Goal: Find specific page/section: Find specific page/section

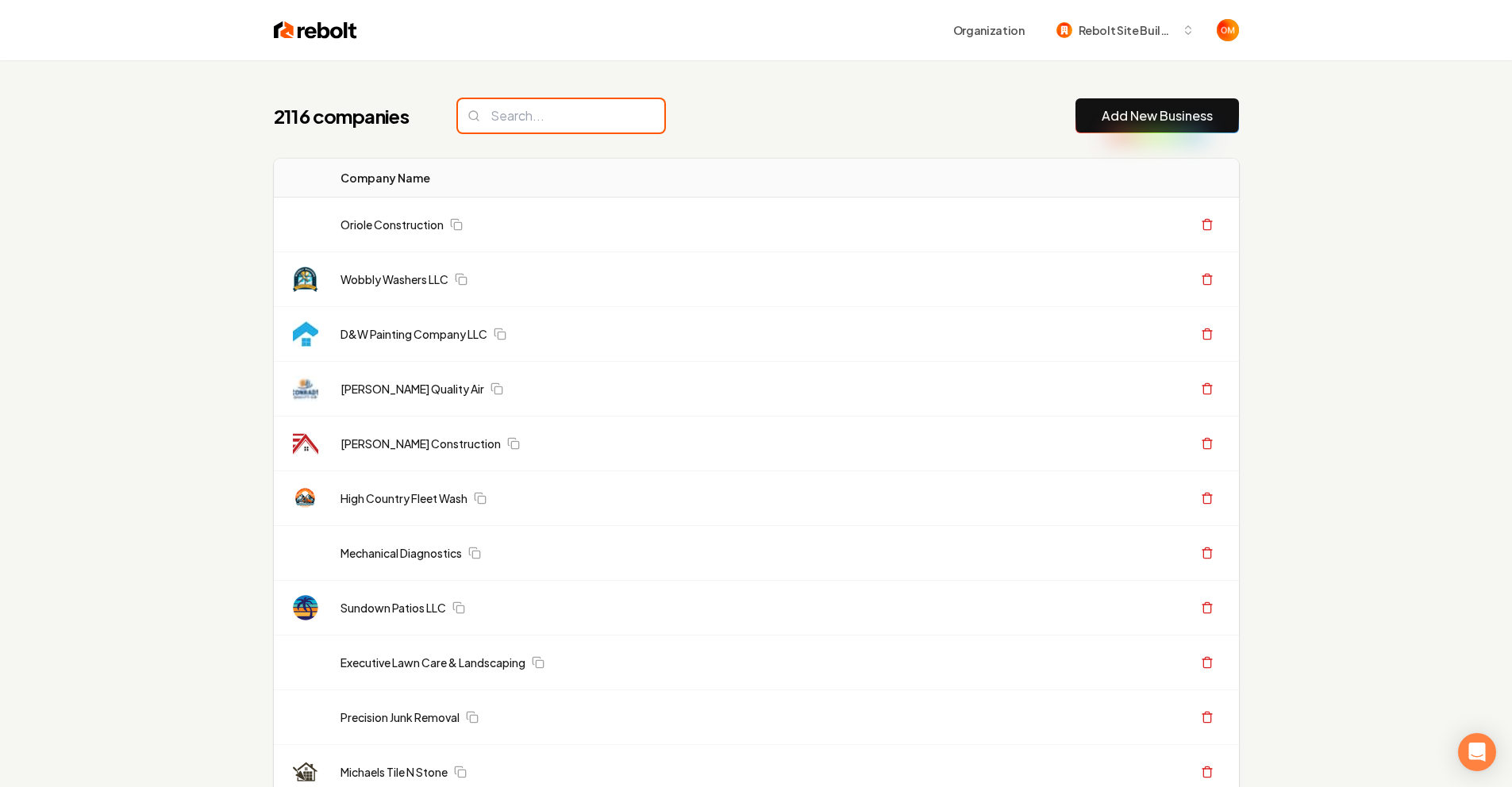
click at [575, 107] on input "search" at bounding box center [561, 116] width 206 height 33
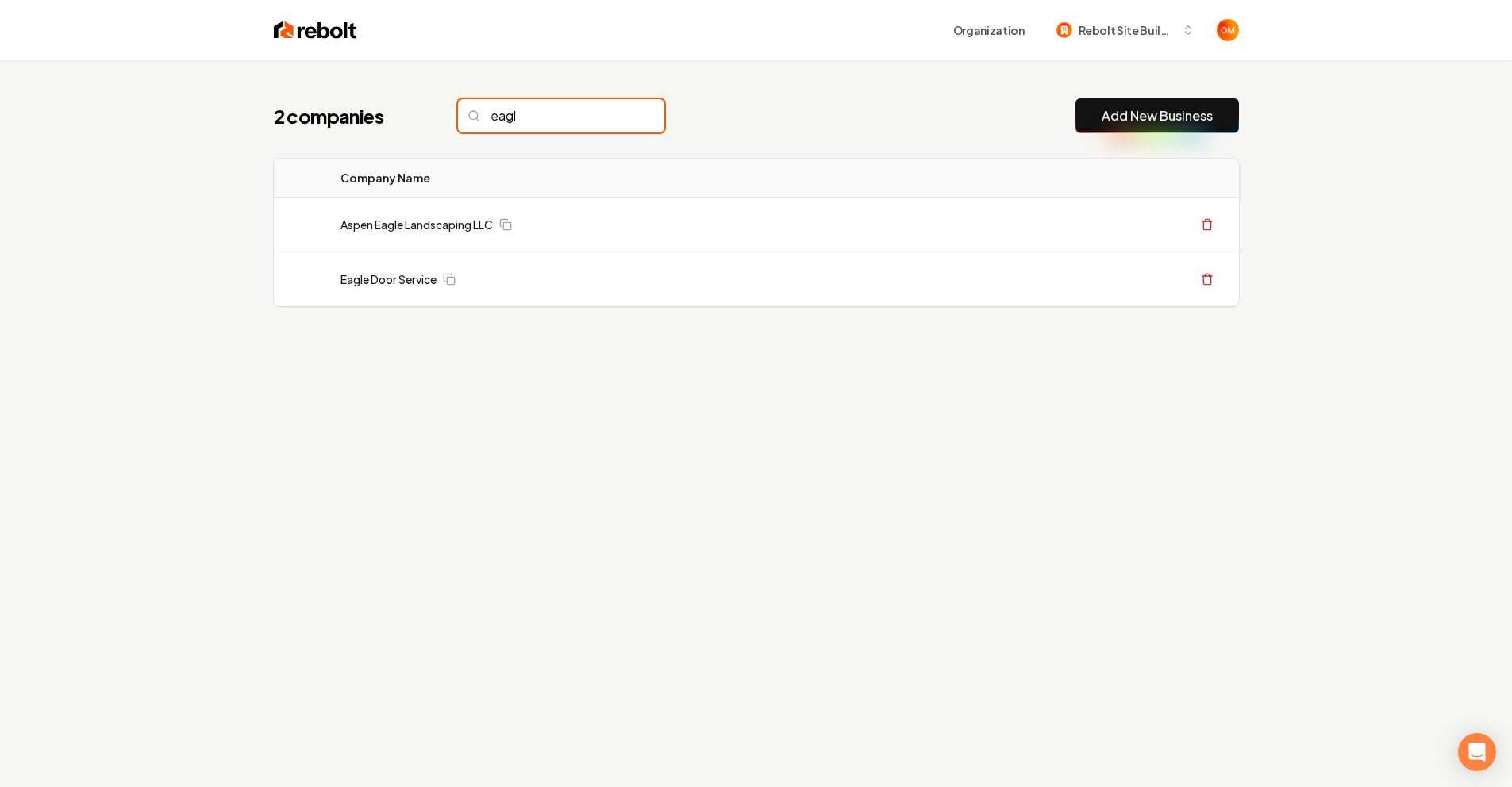
type input "eagl"
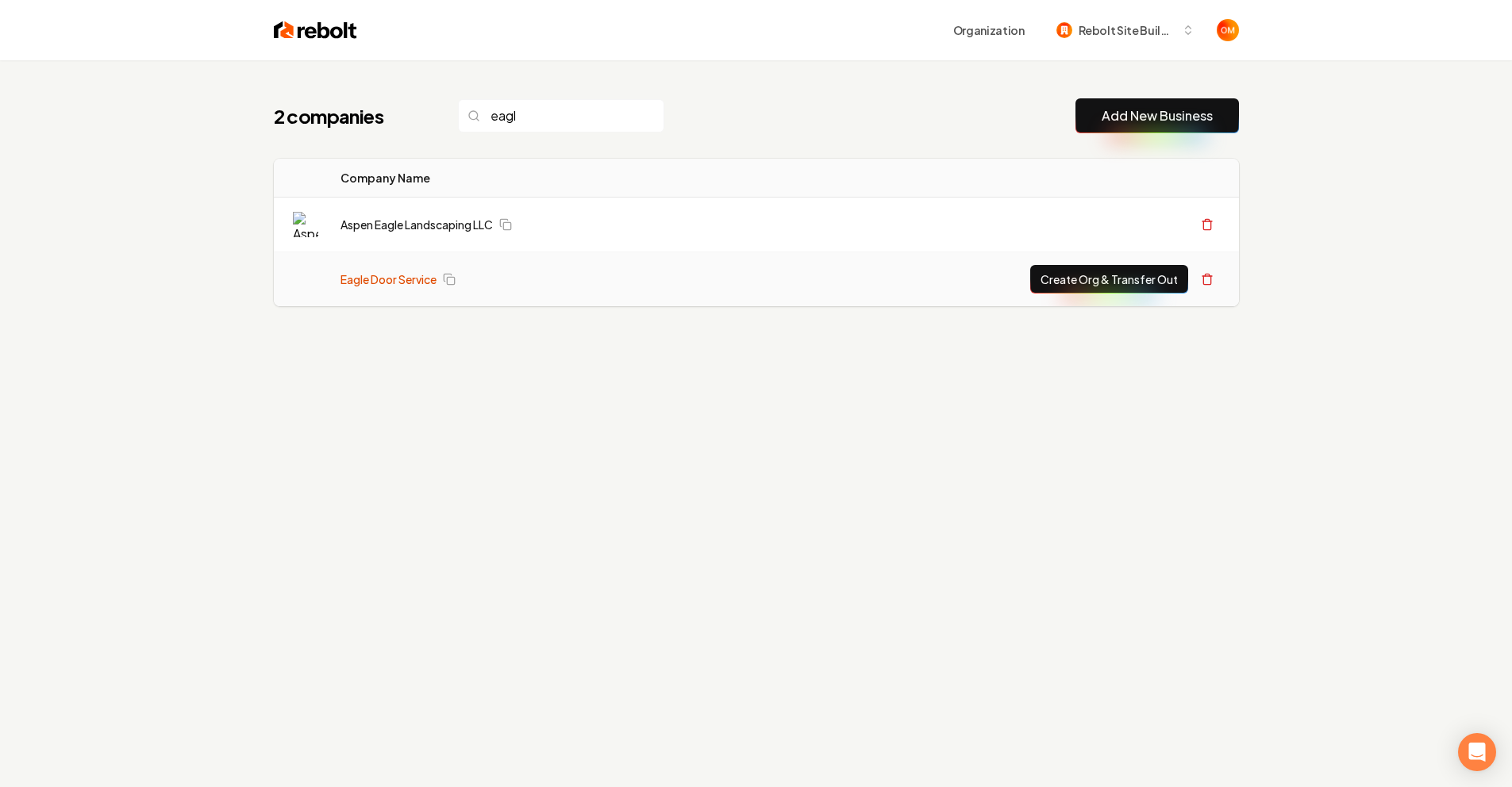
drag, startPoint x: 575, startPoint y: 107, endPoint x: 397, endPoint y: 285, distance: 251.7
click at [397, 285] on link "Eagle Door Service" at bounding box center [388, 279] width 96 height 16
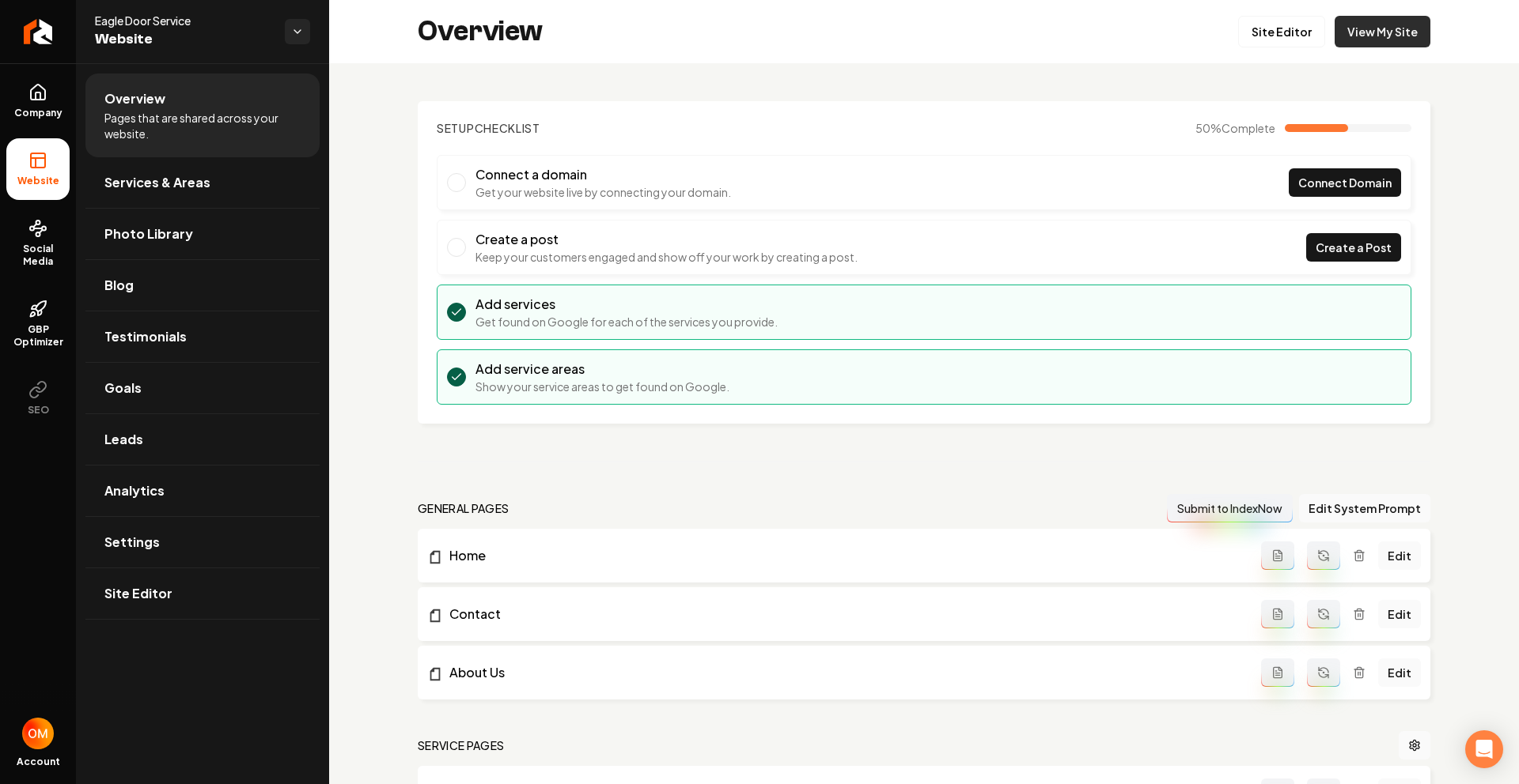
drag, startPoint x: 396, startPoint y: 283, endPoint x: 1366, endPoint y: 34, distance: 1001.4
click at [1366, 34] on link "View My Site" at bounding box center [1381, 31] width 95 height 31
drag, startPoint x: 1366, startPoint y: 34, endPoint x: 1264, endPoint y: 20, distance: 103.0
click at [1264, 20] on link "Site Editor" at bounding box center [1281, 31] width 87 height 31
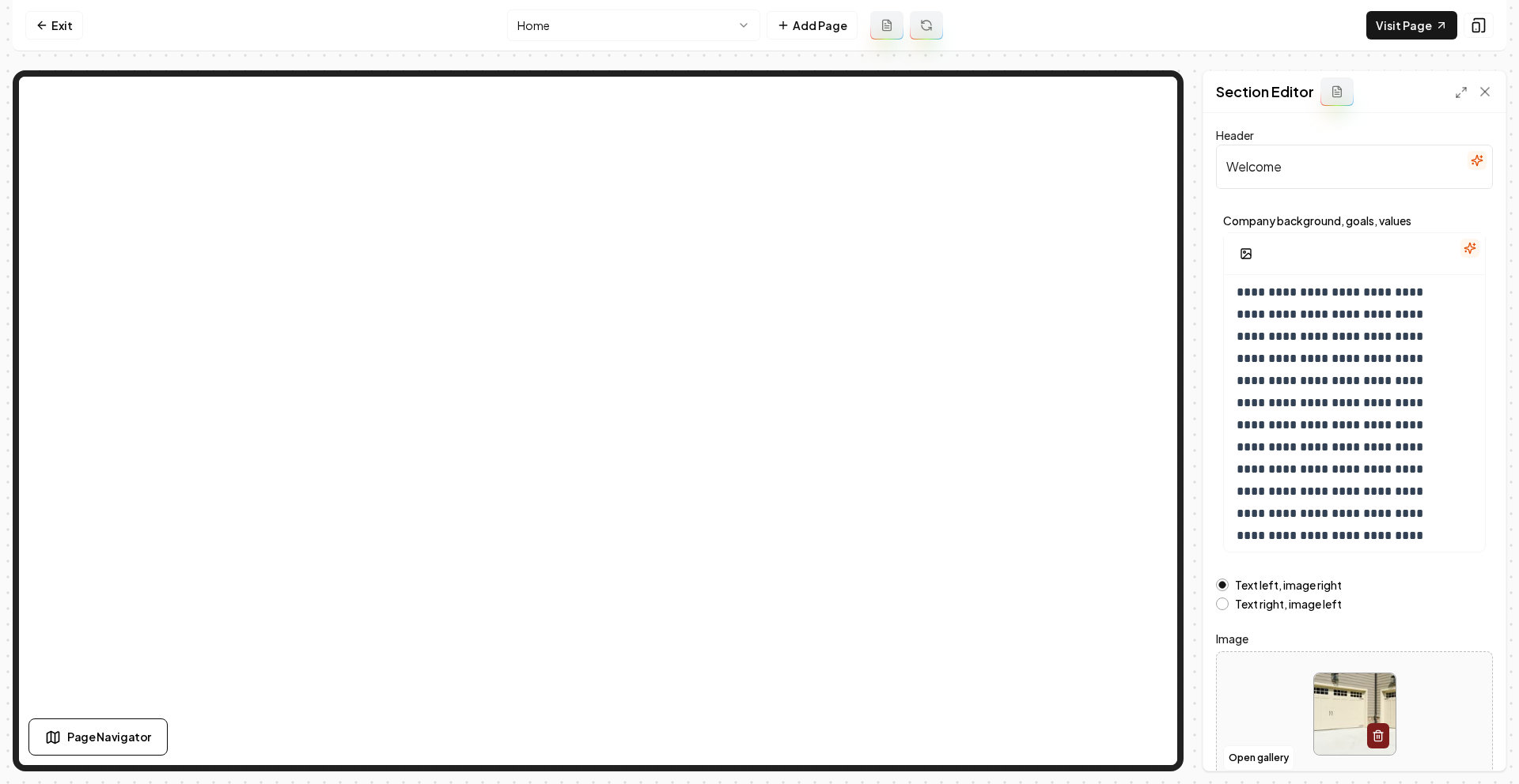
scroll to position [59, 0]
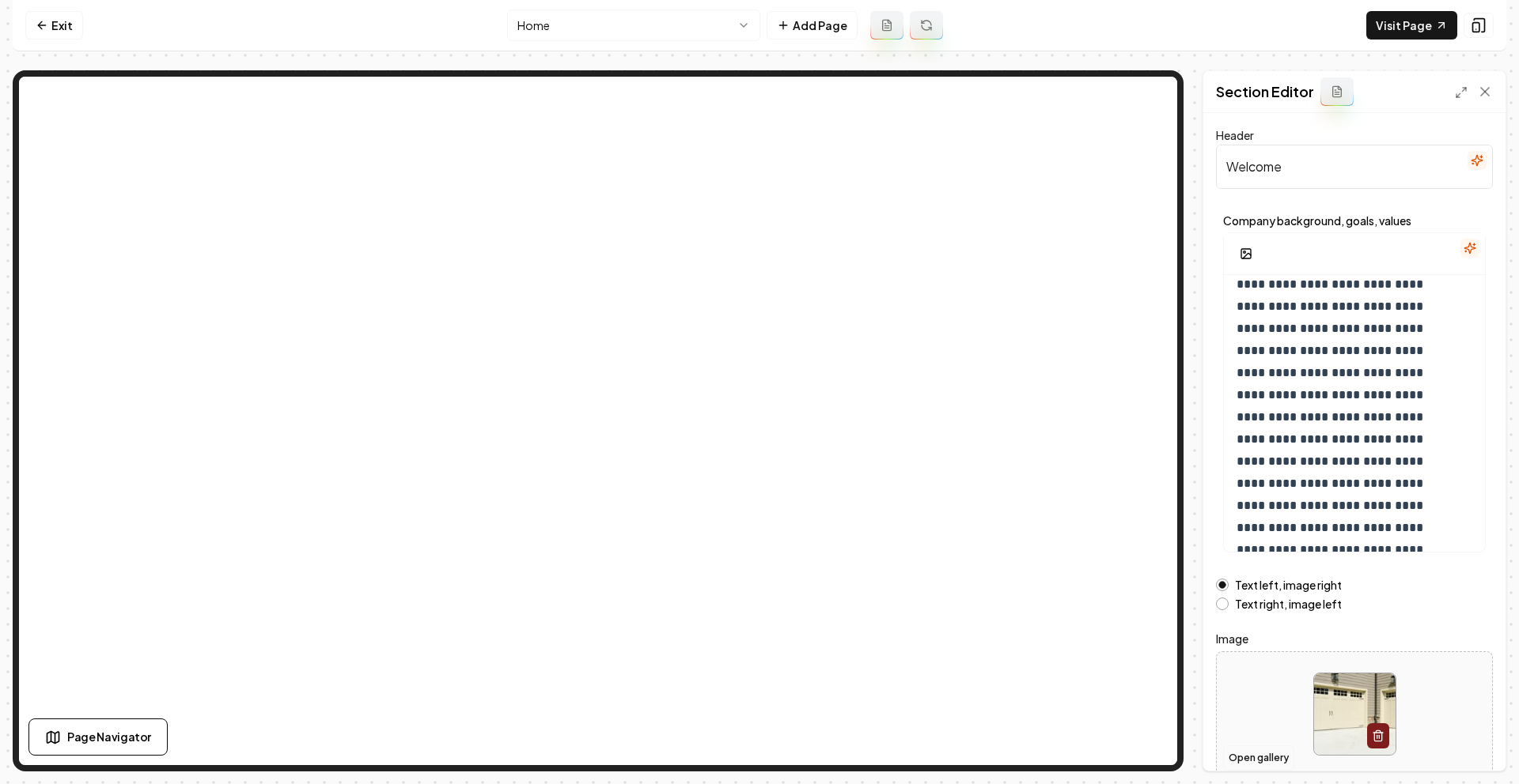
drag, startPoint x: 1264, startPoint y: 20, endPoint x: 1266, endPoint y: 761, distance: 741.0
click at [1266, 695] on button "Open gallery" at bounding box center [1259, 758] width 71 height 26
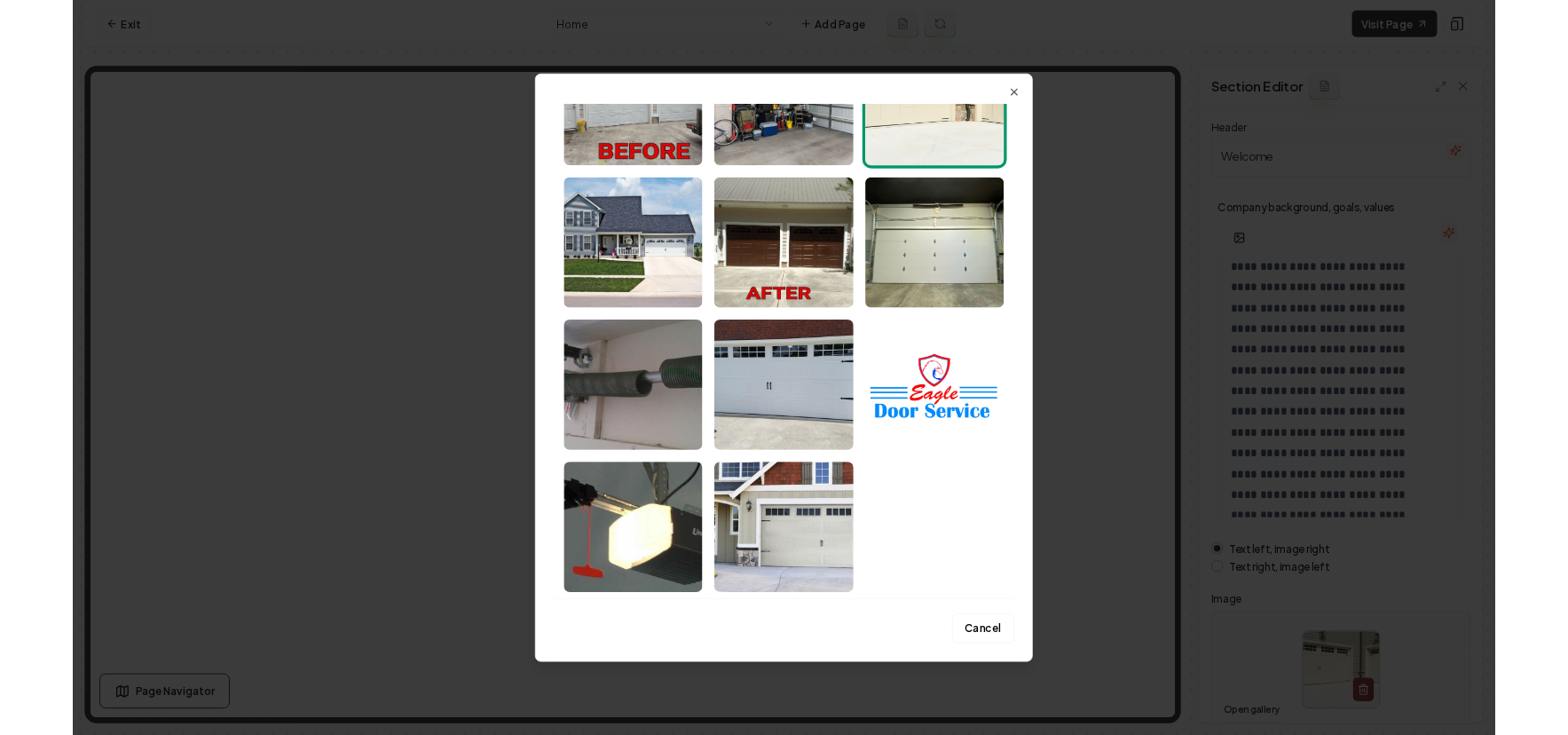
scroll to position [0, 0]
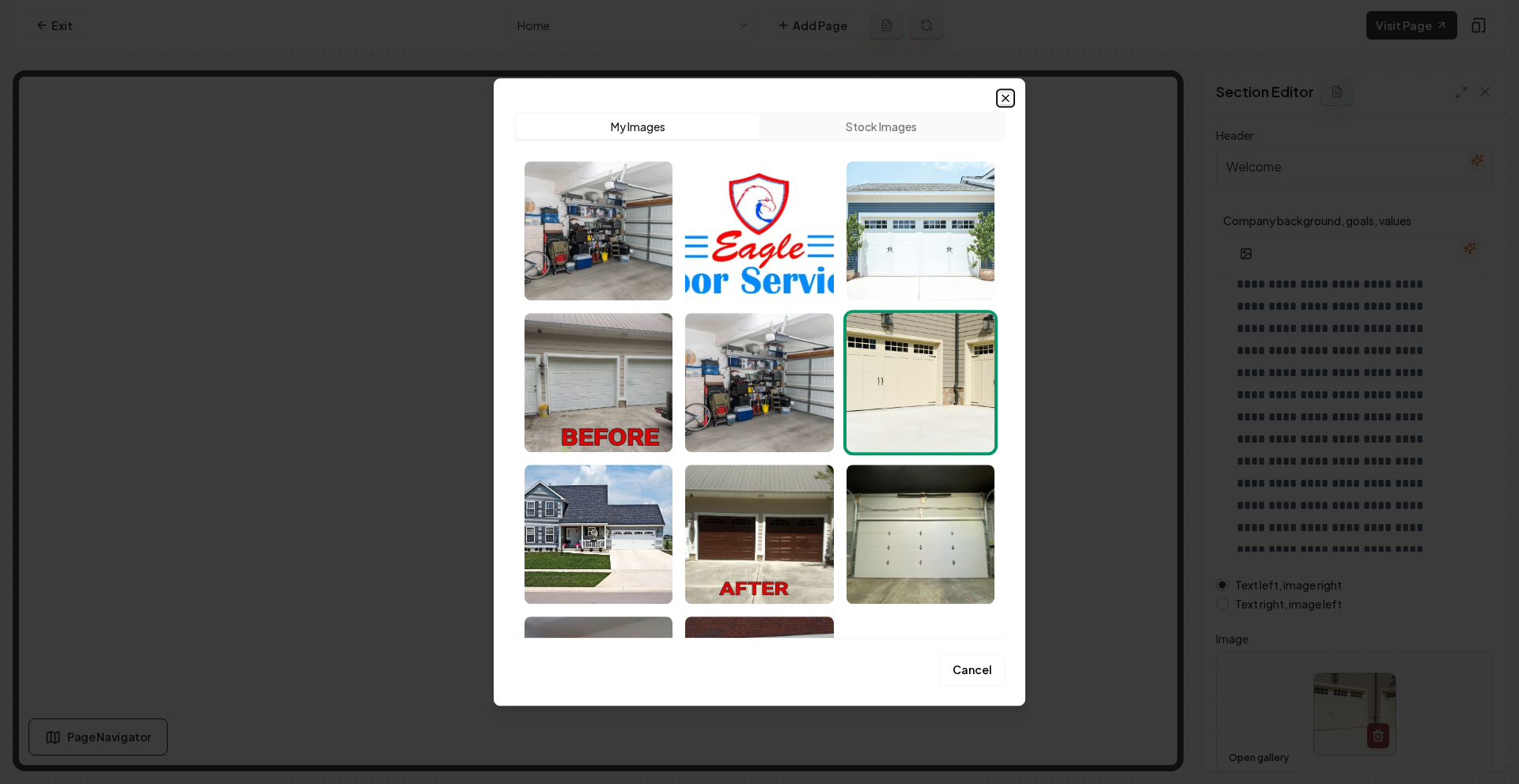
drag, startPoint x: 1266, startPoint y: 761, endPoint x: 1005, endPoint y: 94, distance: 716.2
click at [1005, 94] on icon "button" at bounding box center [1005, 98] width 12 height 12
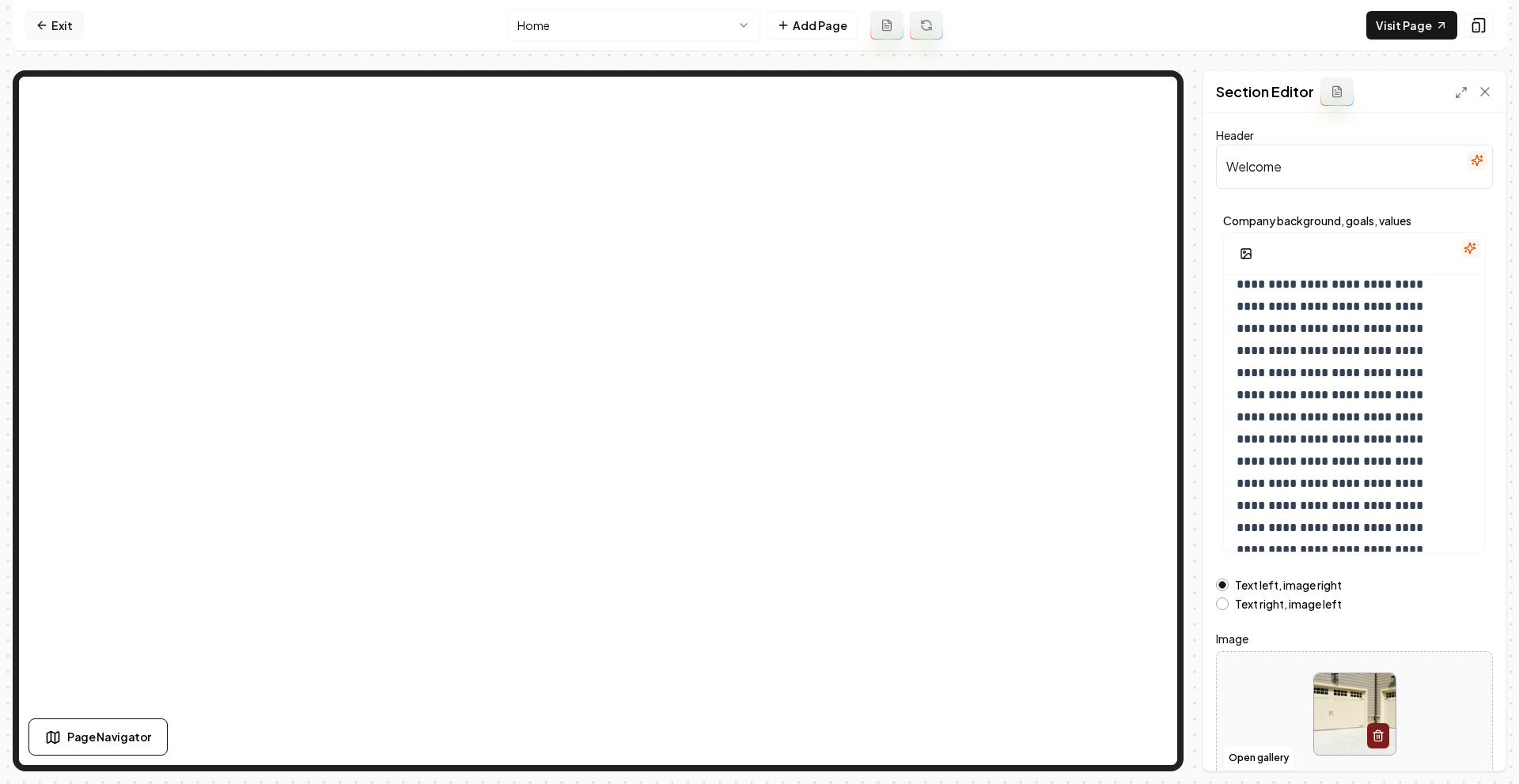
click at [46, 21] on icon at bounding box center [41, 25] width 12 height 12
